Goal: Navigation & Orientation: Find specific page/section

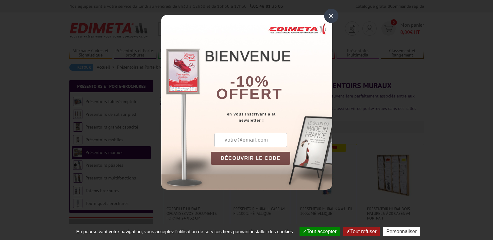
click at [329, 14] on div "×" at bounding box center [331, 16] width 14 height 14
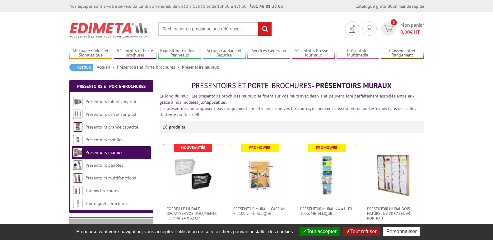
scroll to position [62, 0]
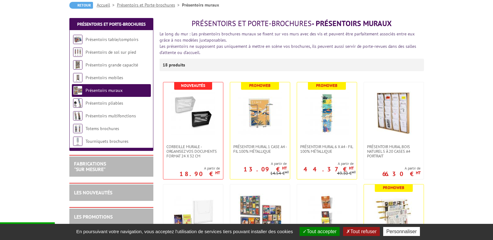
click at [118, 80] on link "Présentoirs mobiles" at bounding box center [105, 78] width 38 height 6
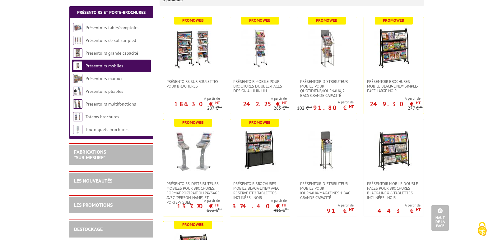
scroll to position [93, 0]
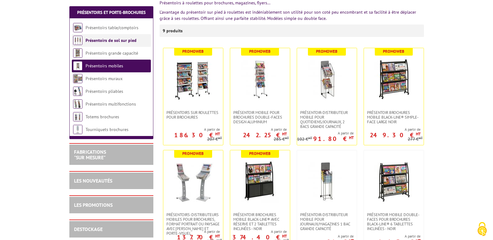
click at [118, 42] on link "Présentoirs de sol sur pied" at bounding box center [111, 41] width 51 height 6
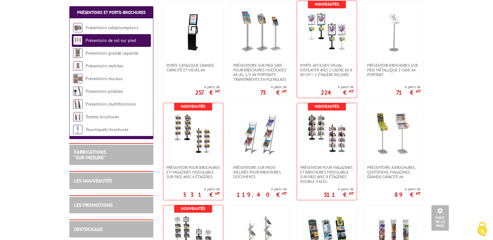
scroll to position [249, 0]
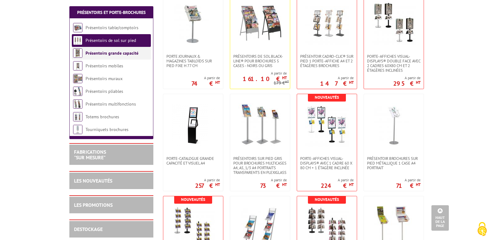
click at [122, 54] on link "Présentoirs grande capacité" at bounding box center [112, 53] width 53 height 6
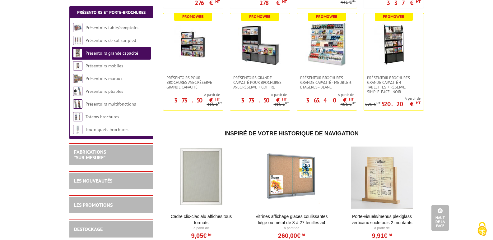
scroll to position [311, 0]
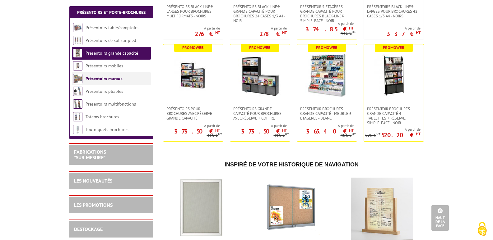
click at [114, 76] on link "Présentoirs muraux" at bounding box center [104, 79] width 37 height 6
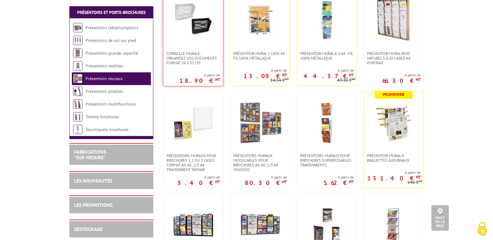
scroll to position [124, 0]
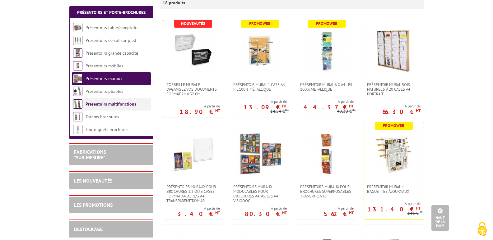
click at [115, 105] on link "Présentoirs multifonctions" at bounding box center [111, 104] width 51 height 6
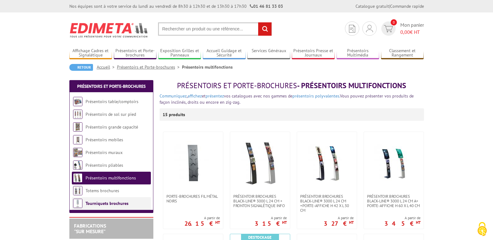
click at [108, 204] on link "Tourniquets brochures" at bounding box center [107, 204] width 43 height 6
